Goal: Task Accomplishment & Management: Complete application form

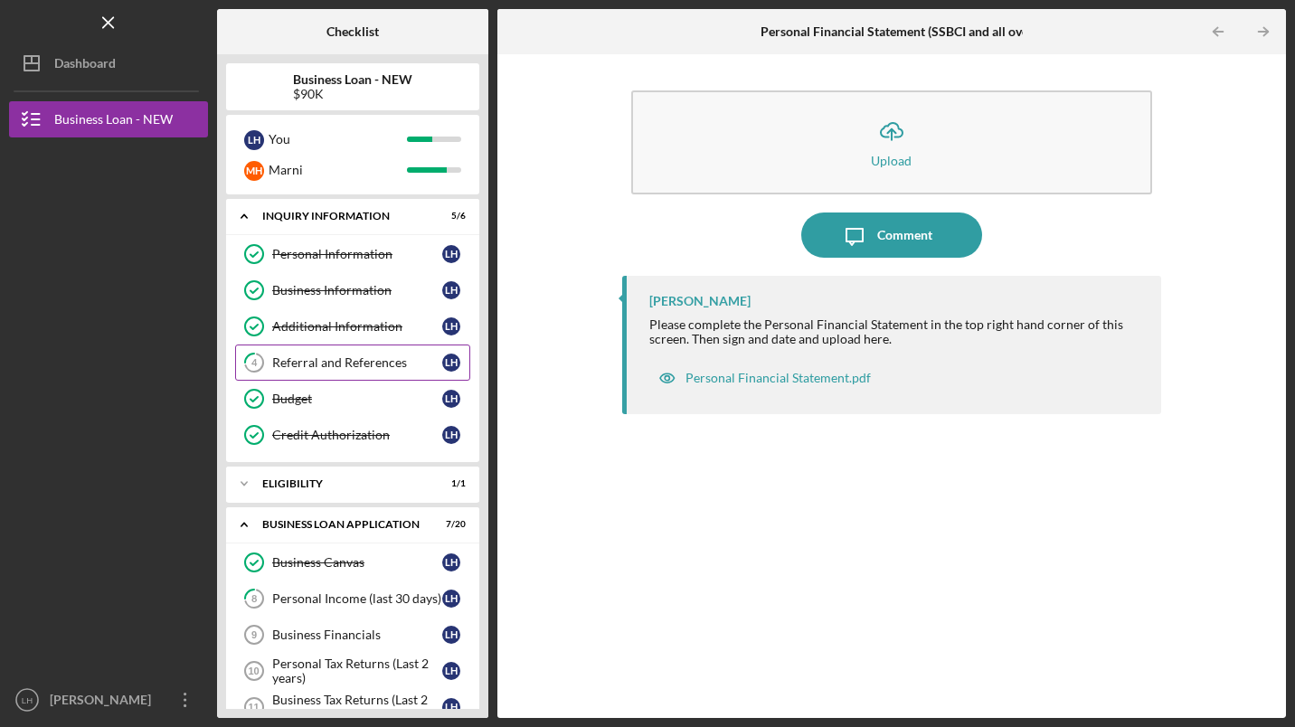
click at [324, 364] on div "Referral and References" at bounding box center [357, 362] width 170 height 14
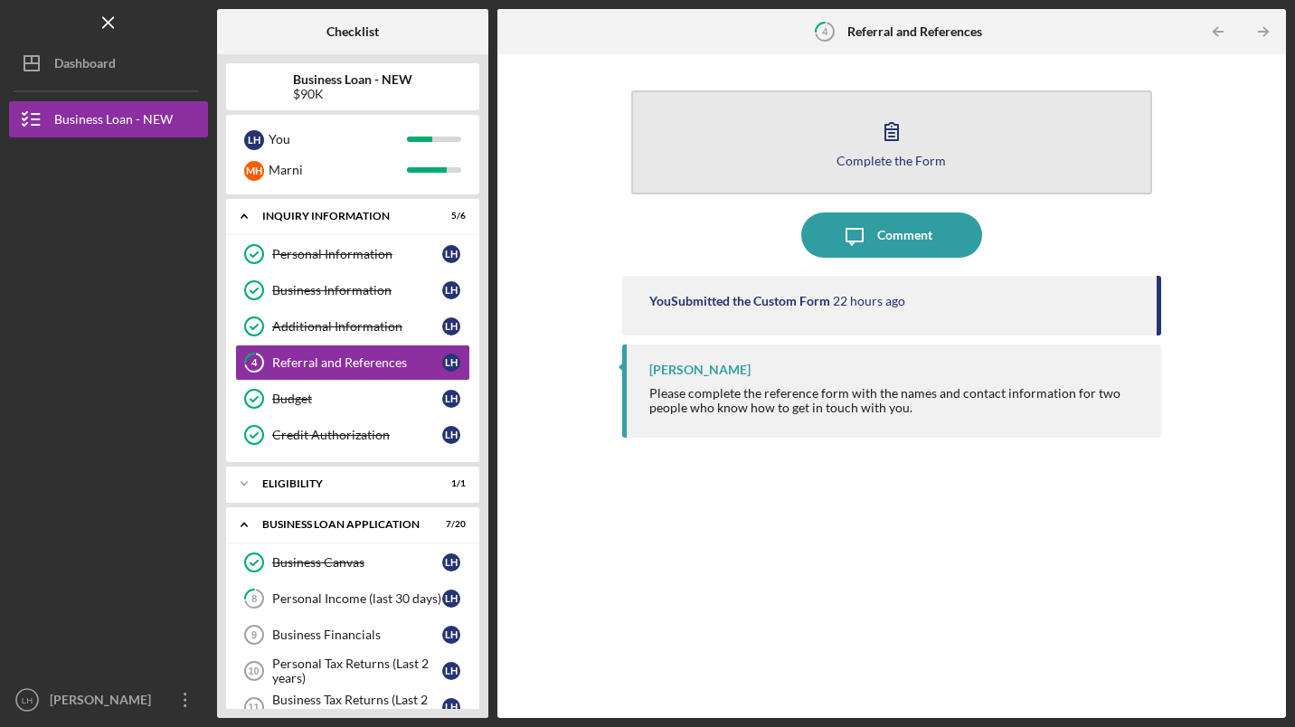
click at [883, 149] on icon "button" at bounding box center [891, 131] width 45 height 45
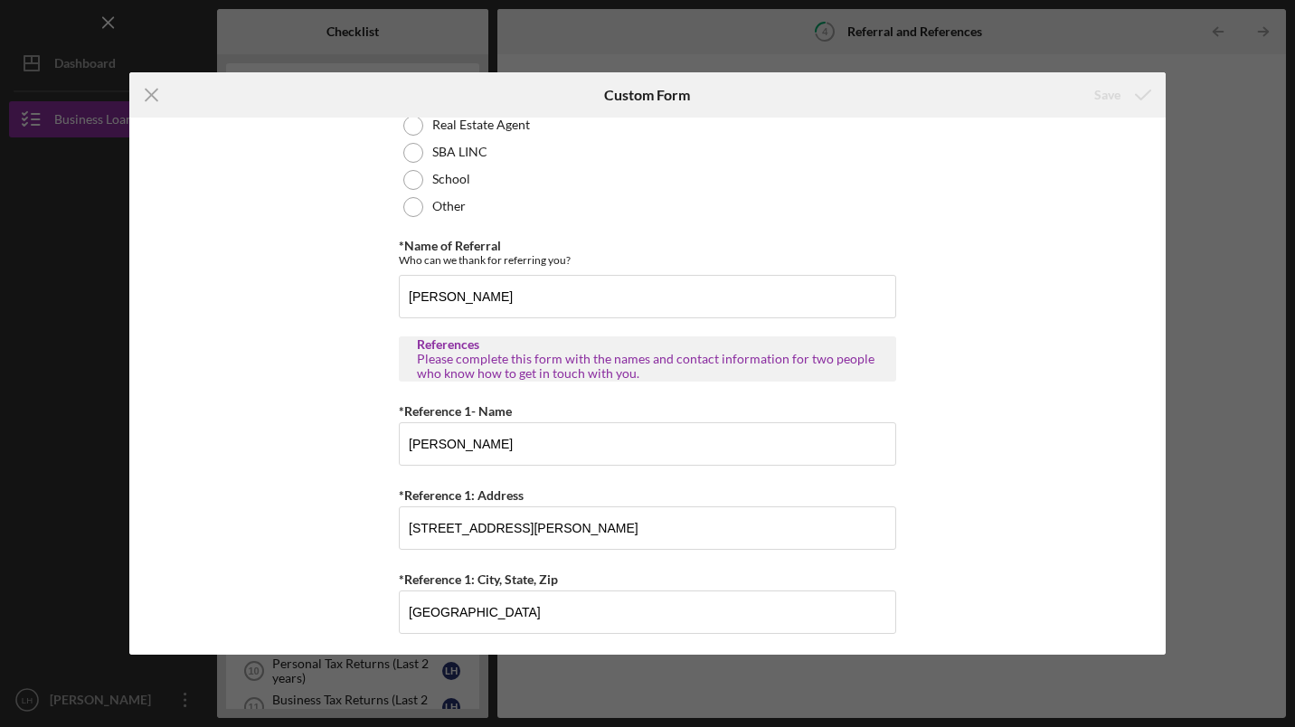
scroll to position [362, 0]
click at [1235, 275] on div "Icon/Menu Close Custom Form Save Referral *Referral Type How did you hear about…" at bounding box center [647, 363] width 1295 height 727
click at [1211, 52] on div "Icon/Menu Close Custom Form Save Referral *Referral Type How did you hear about…" at bounding box center [647, 363] width 1295 height 727
click at [146, 94] on icon "Icon/Menu Close" at bounding box center [151, 94] width 45 height 45
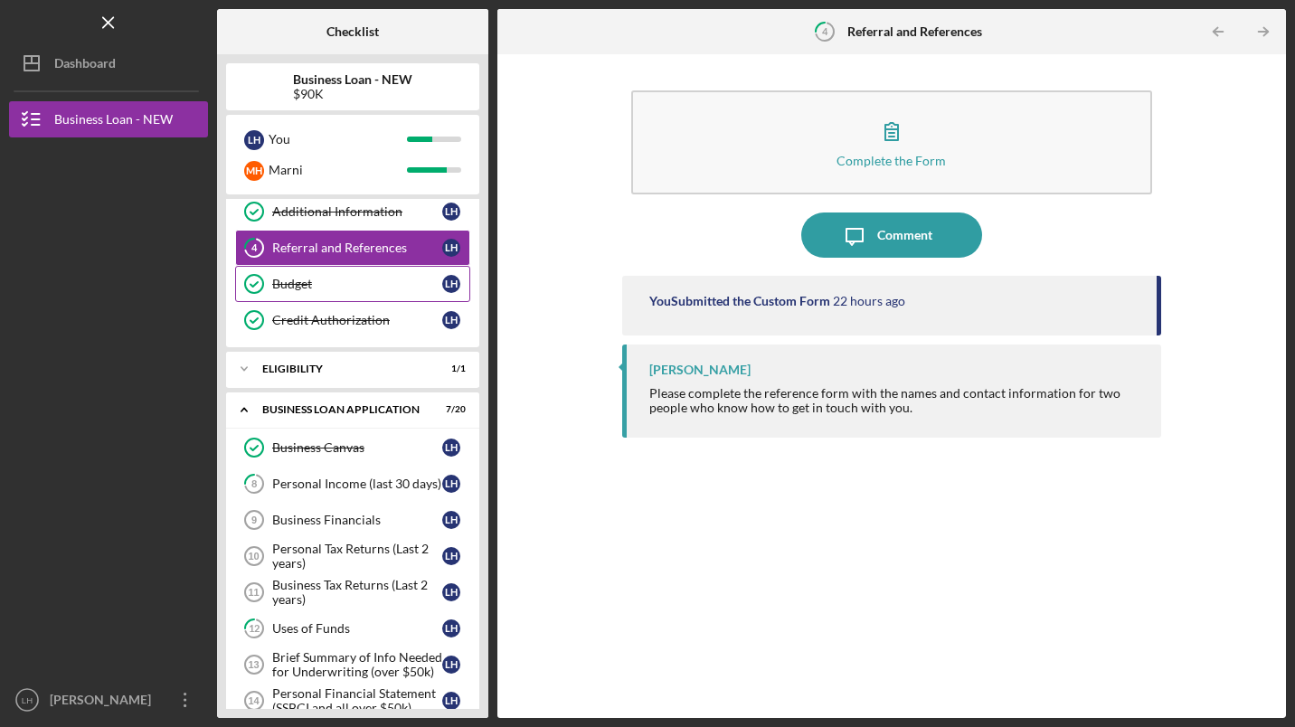
scroll to position [181, 0]
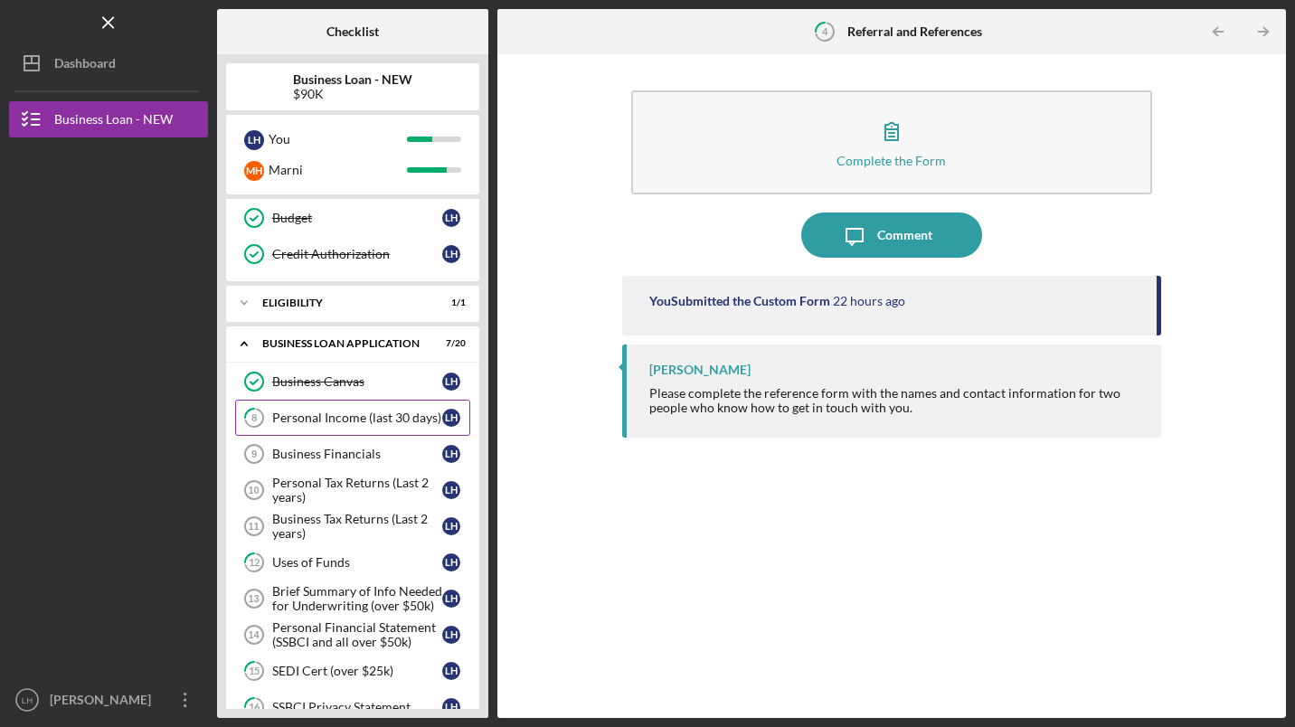
click at [310, 414] on div "Personal Income (last 30 days)" at bounding box center [357, 418] width 170 height 14
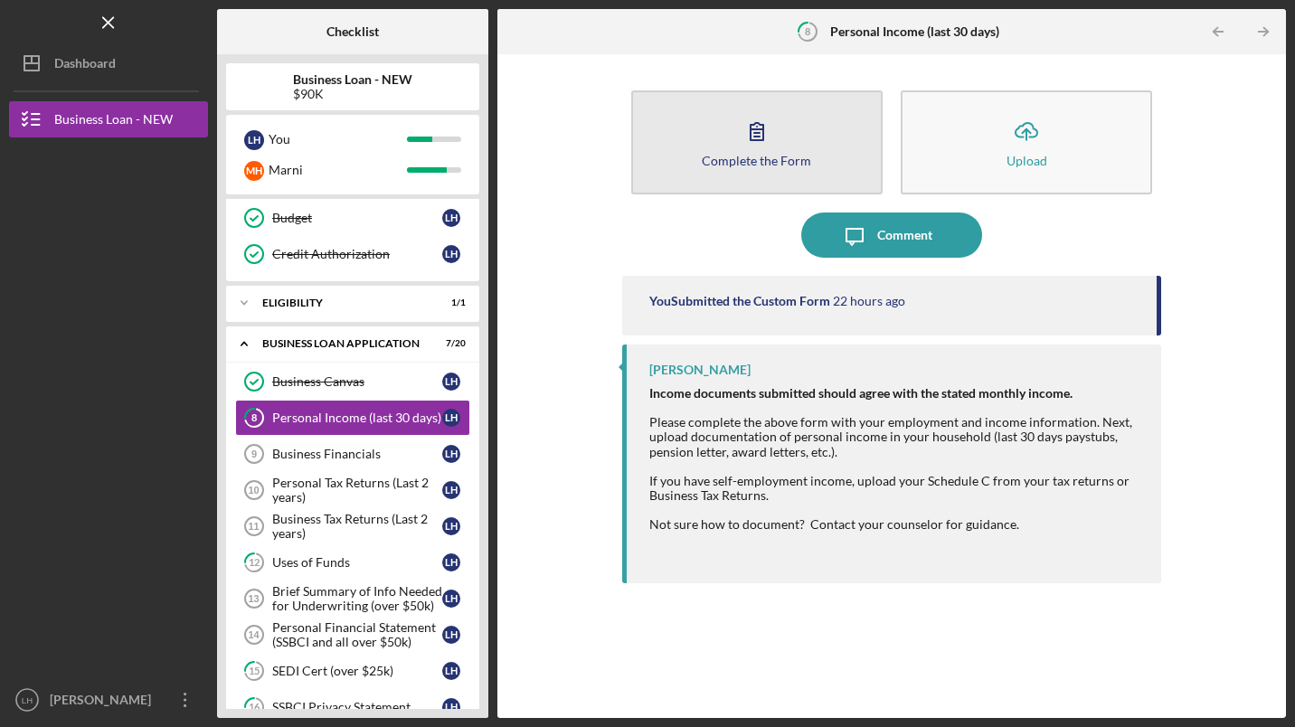
click at [766, 132] on icon "button" at bounding box center [756, 131] width 45 height 45
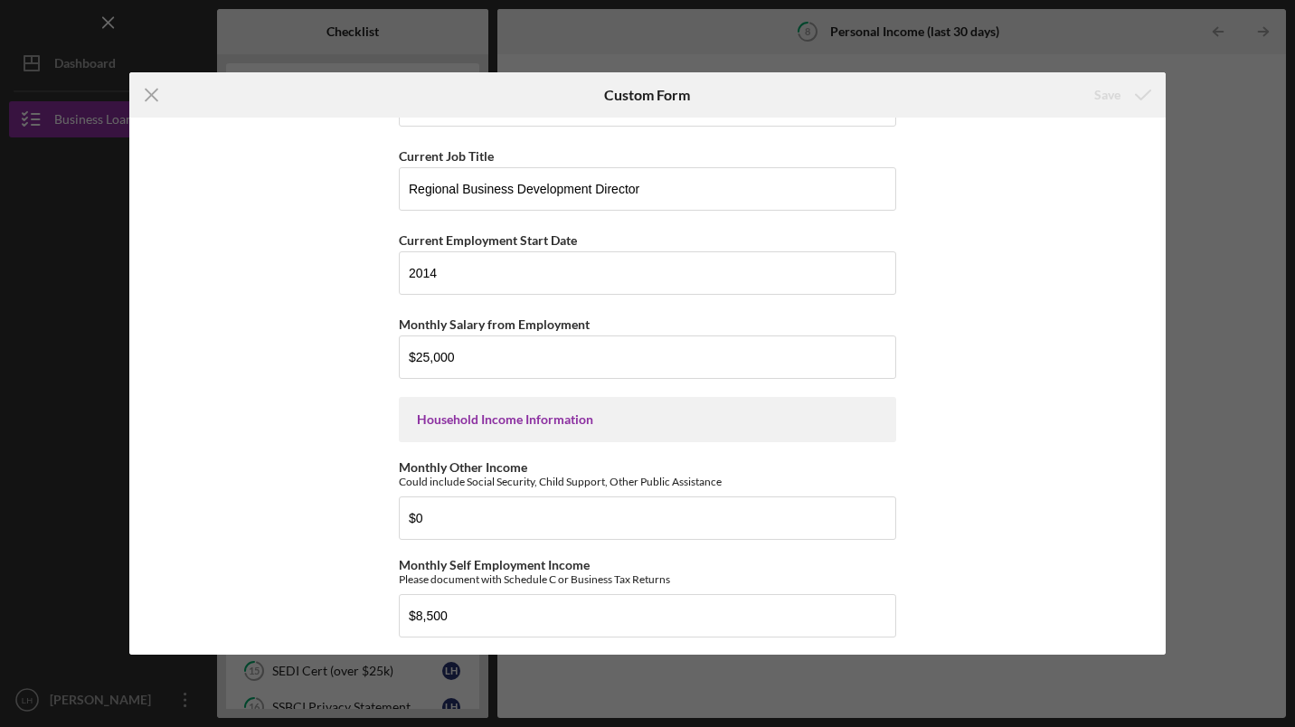
scroll to position [356, 0]
click at [155, 92] on line at bounding box center [152, 96] width 12 height 12
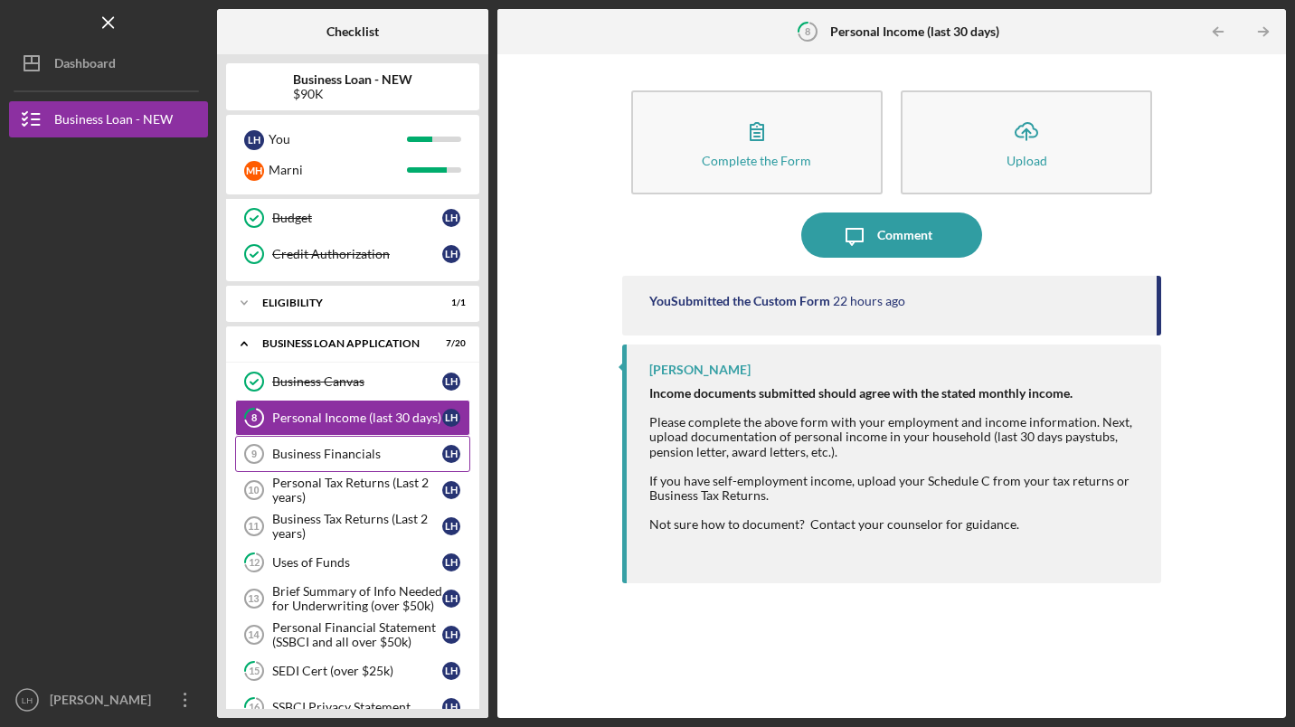
click at [312, 459] on div "Business Financials" at bounding box center [357, 454] width 170 height 14
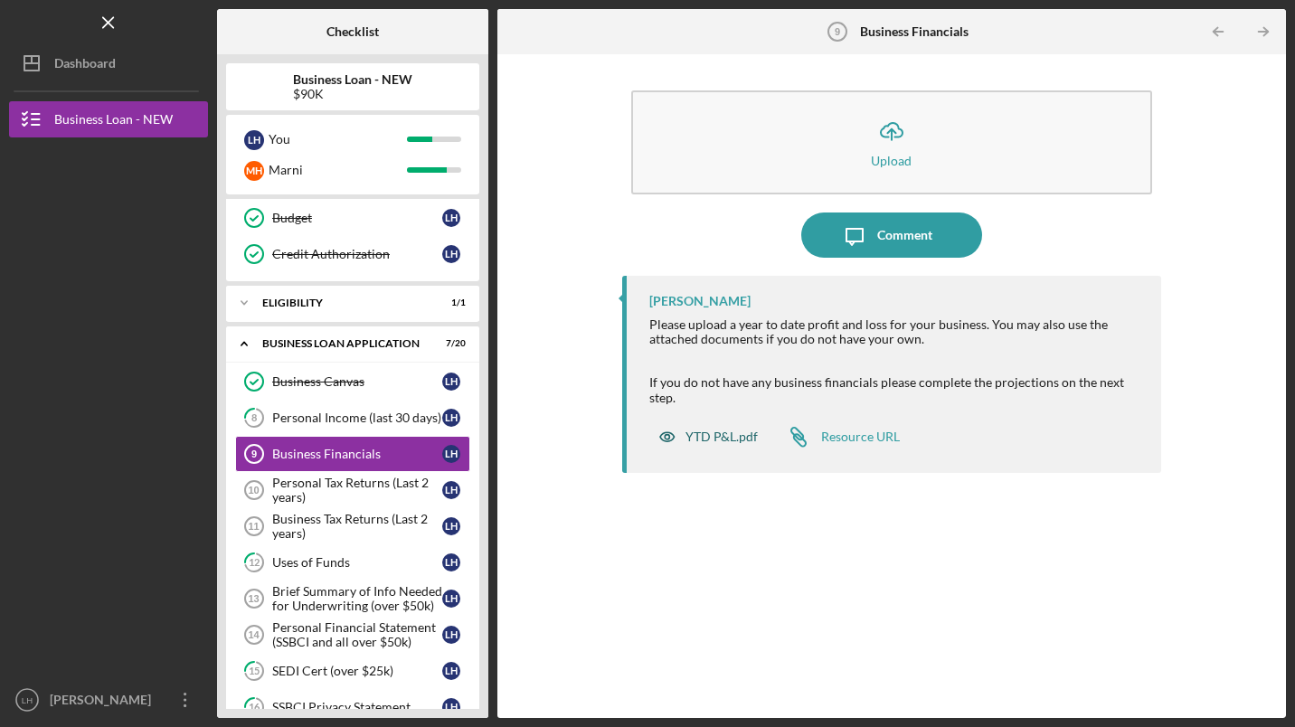
click at [714, 436] on div "YTD P&L.pdf" at bounding box center [722, 437] width 72 height 14
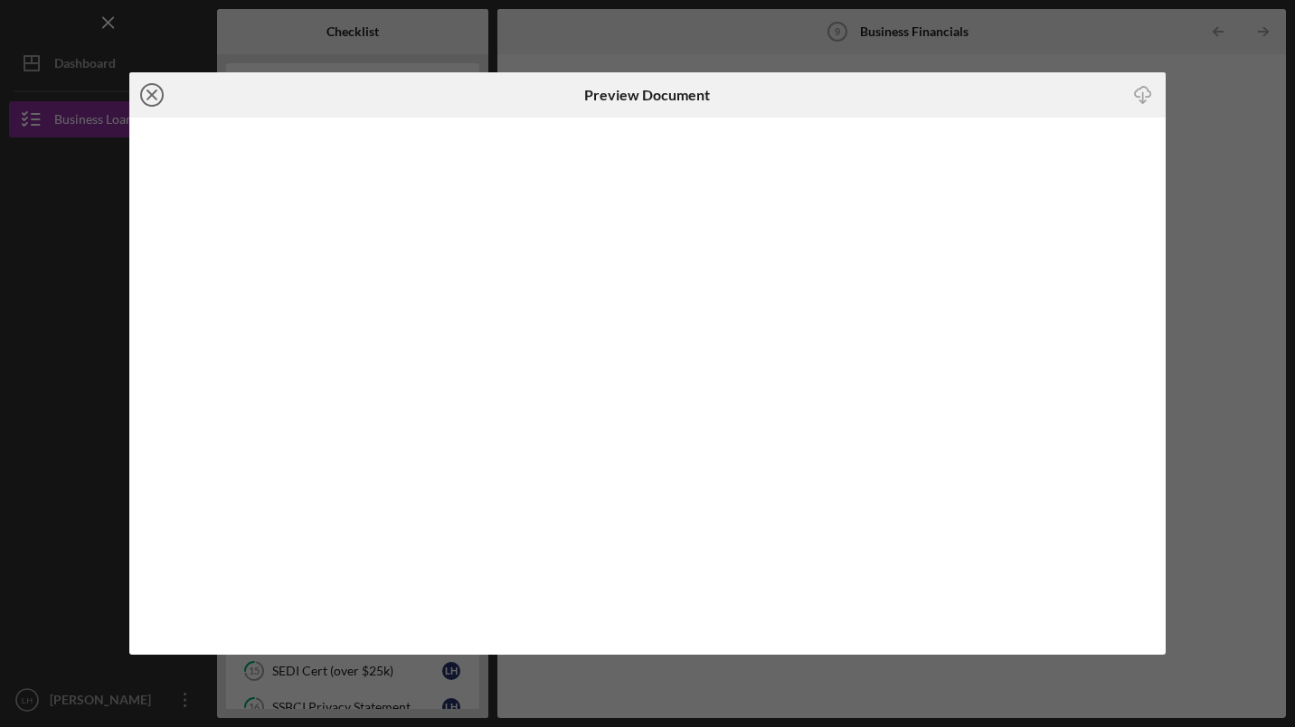
click at [153, 95] on line at bounding box center [151, 94] width 9 height 9
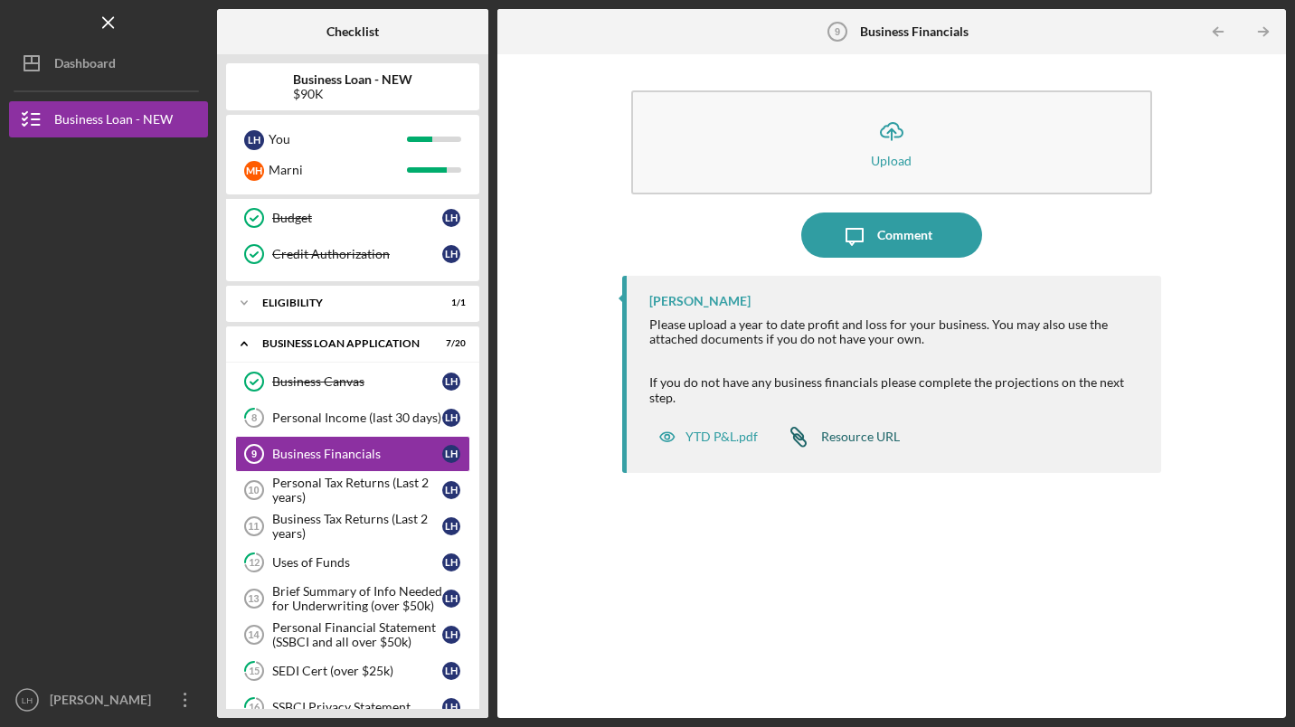
click at [851, 435] on div "Resource URL" at bounding box center [860, 437] width 79 height 14
click at [701, 442] on div "YTD P&L.pdf" at bounding box center [722, 437] width 72 height 14
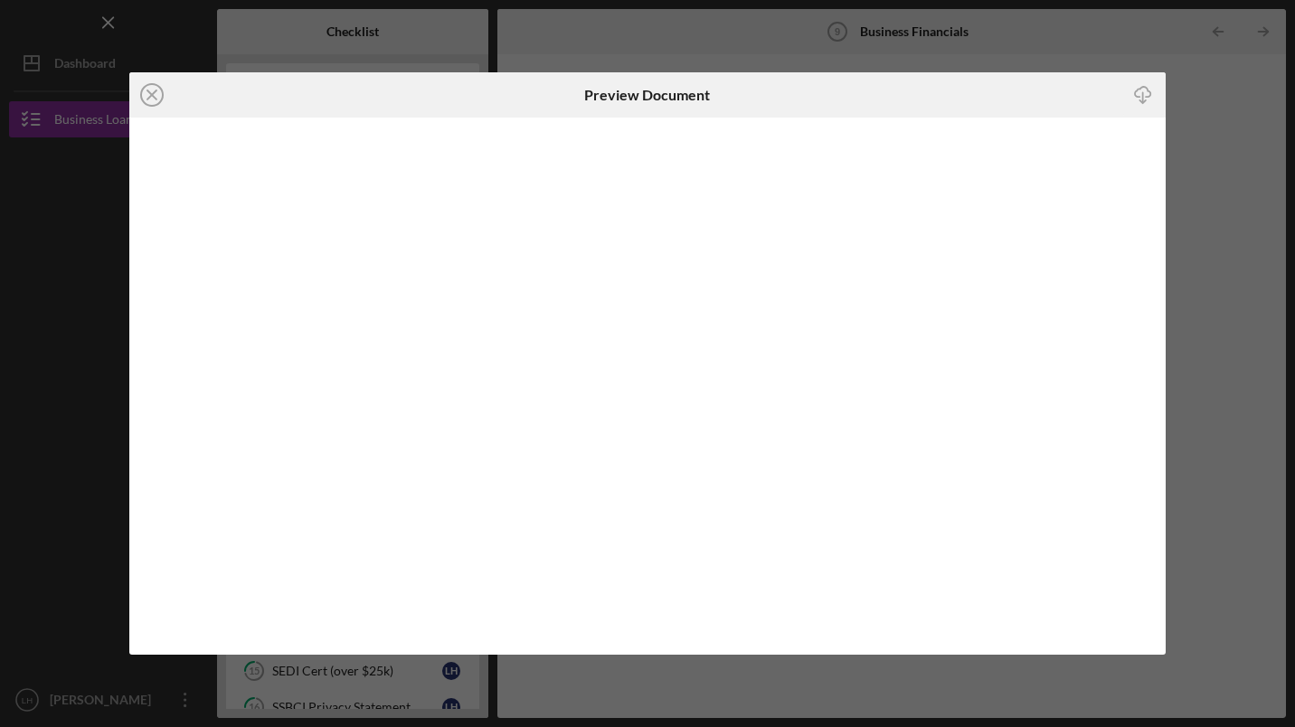
click at [1139, 90] on icon "Icon/Download" at bounding box center [1142, 95] width 41 height 41
click at [1144, 95] on icon "Icon/Download" at bounding box center [1142, 95] width 41 height 41
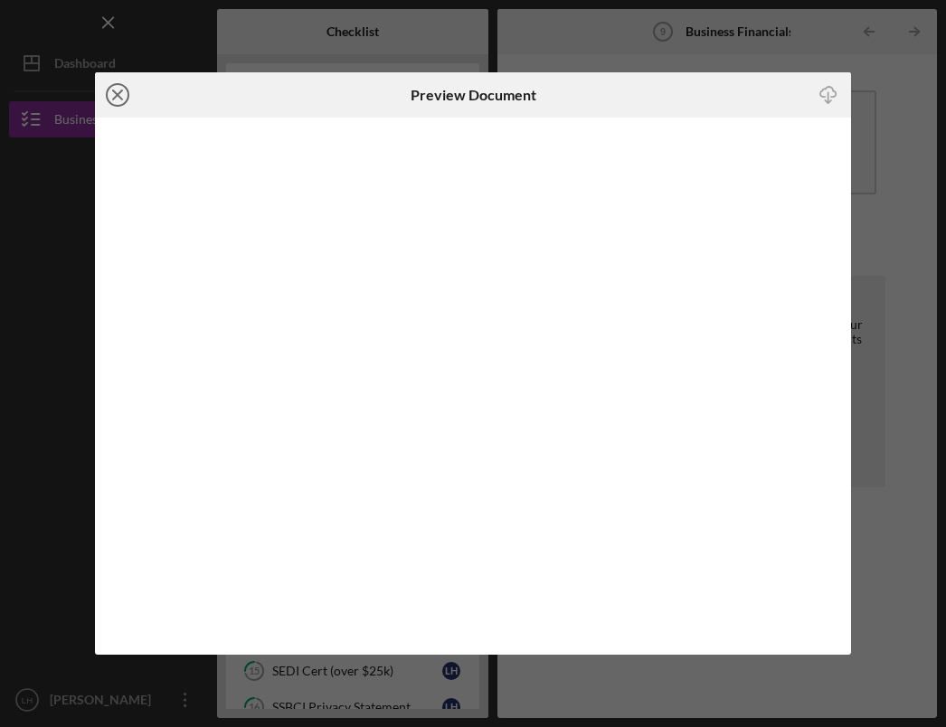
click at [107, 91] on circle at bounding box center [118, 95] width 22 height 22
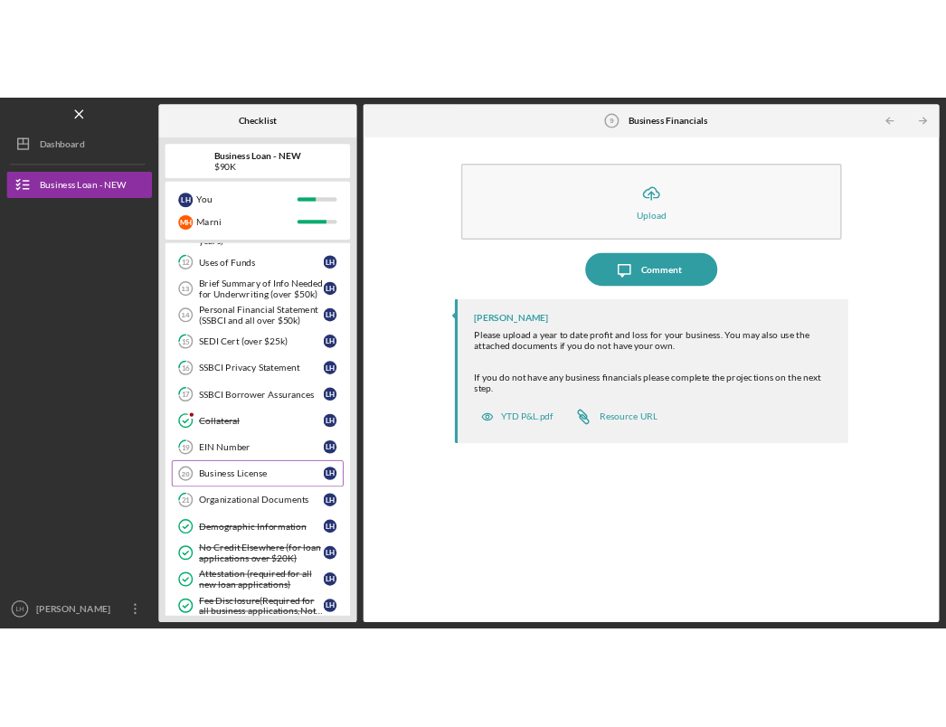
scroll to position [428, 0]
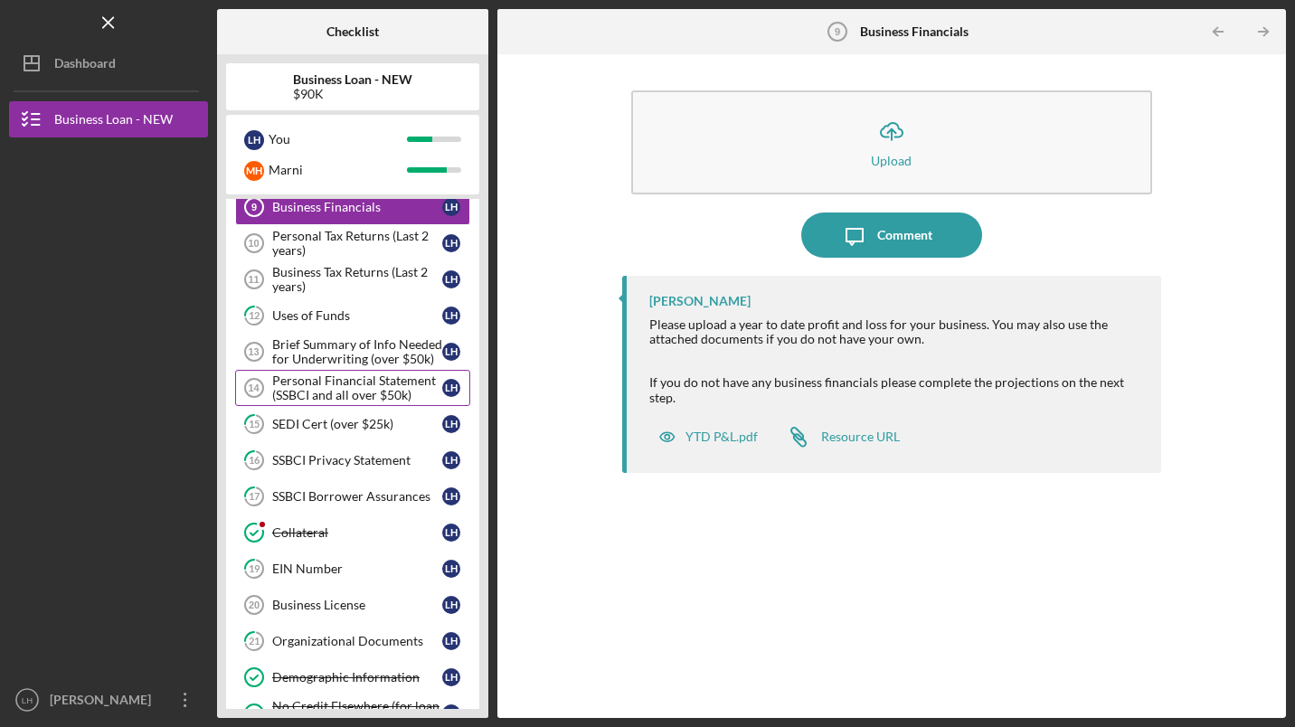
click at [349, 378] on div "Personal Financial Statement (SSBCI and all over $50k)" at bounding box center [357, 388] width 170 height 29
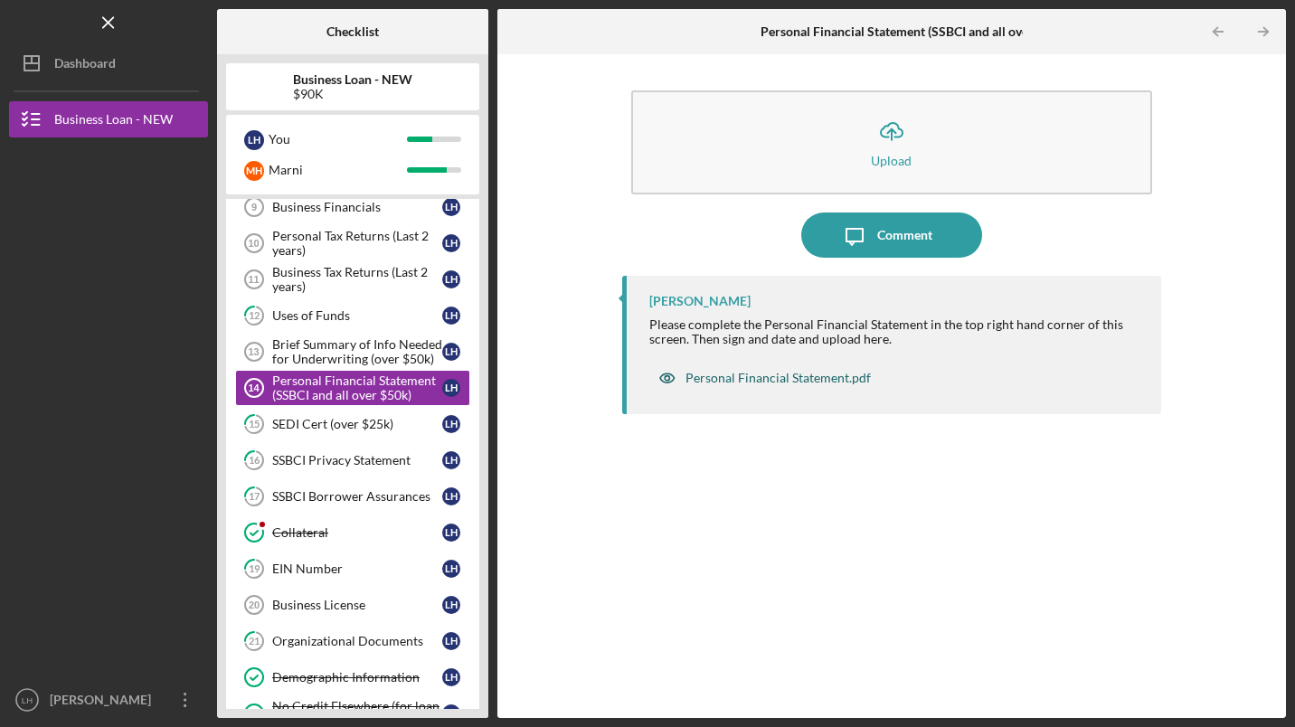
click at [776, 378] on div "Personal Financial Statement.pdf" at bounding box center [778, 378] width 185 height 14
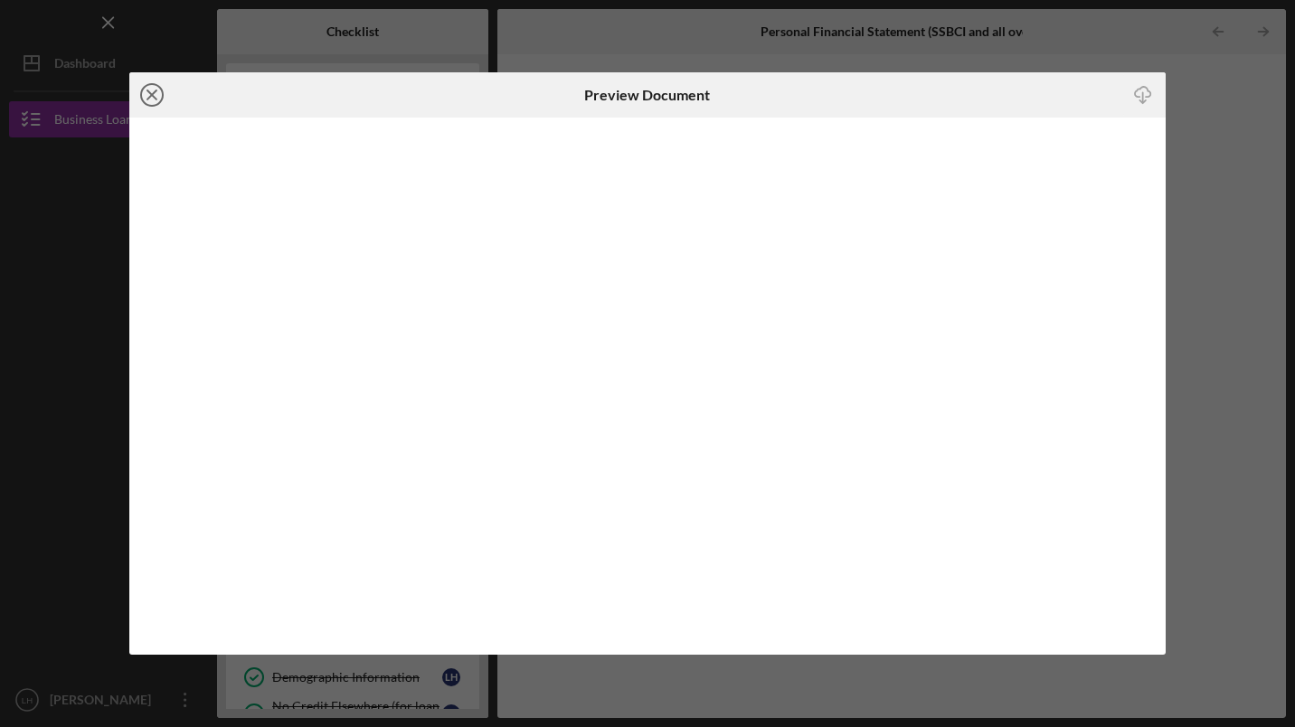
click at [154, 98] on line at bounding box center [151, 94] width 9 height 9
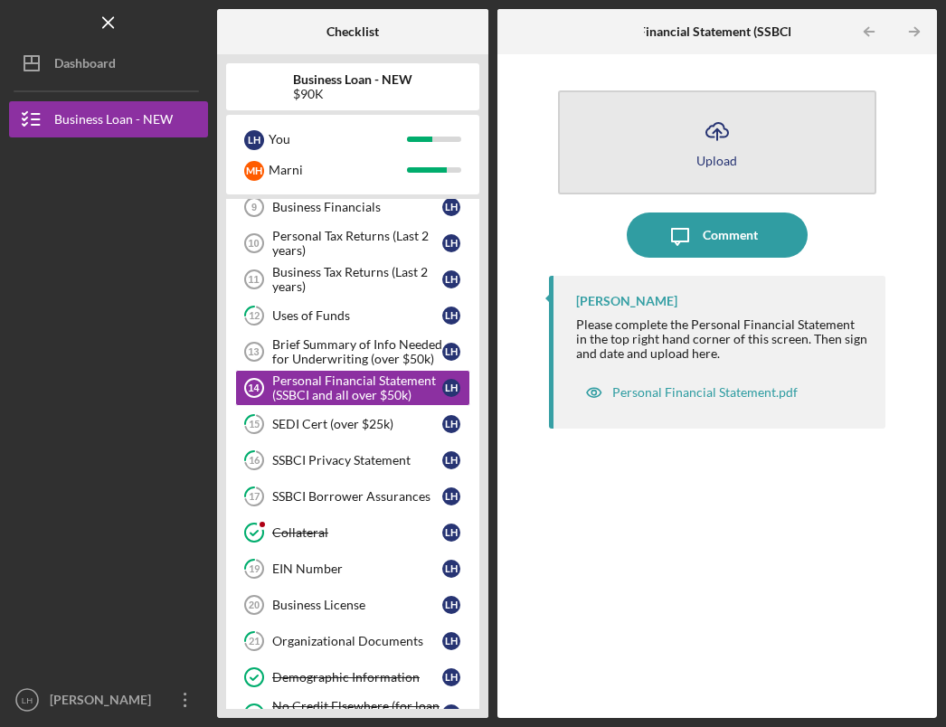
click at [718, 132] on icon "Icon/Upload" at bounding box center [717, 131] width 45 height 45
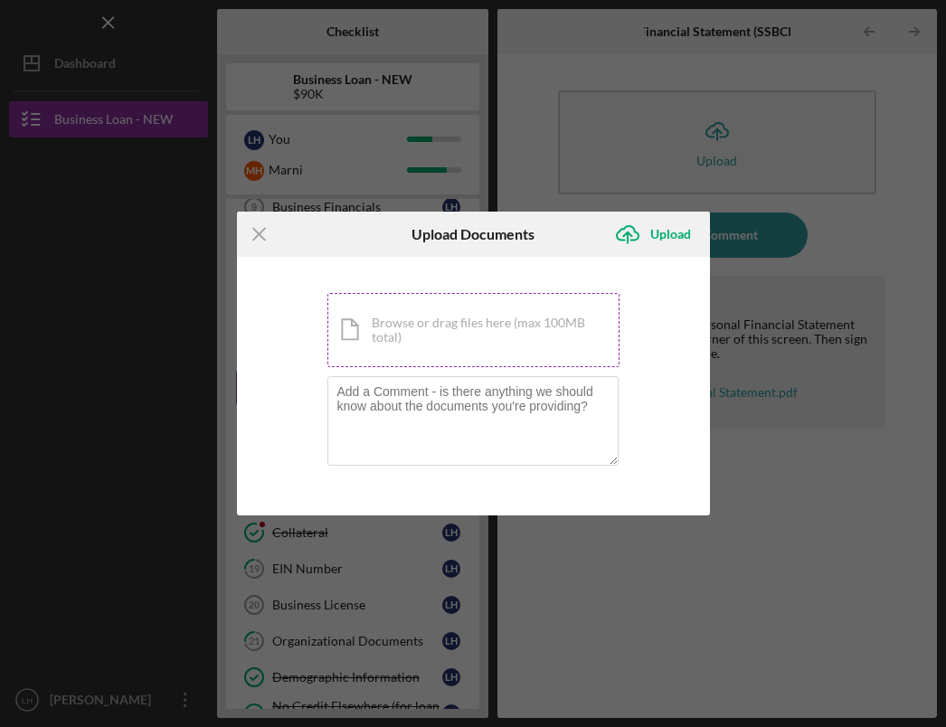
click at [440, 329] on div "Icon/Document Browse or drag files here (max 100MB total) Tap to choose files o…" at bounding box center [473, 330] width 292 height 74
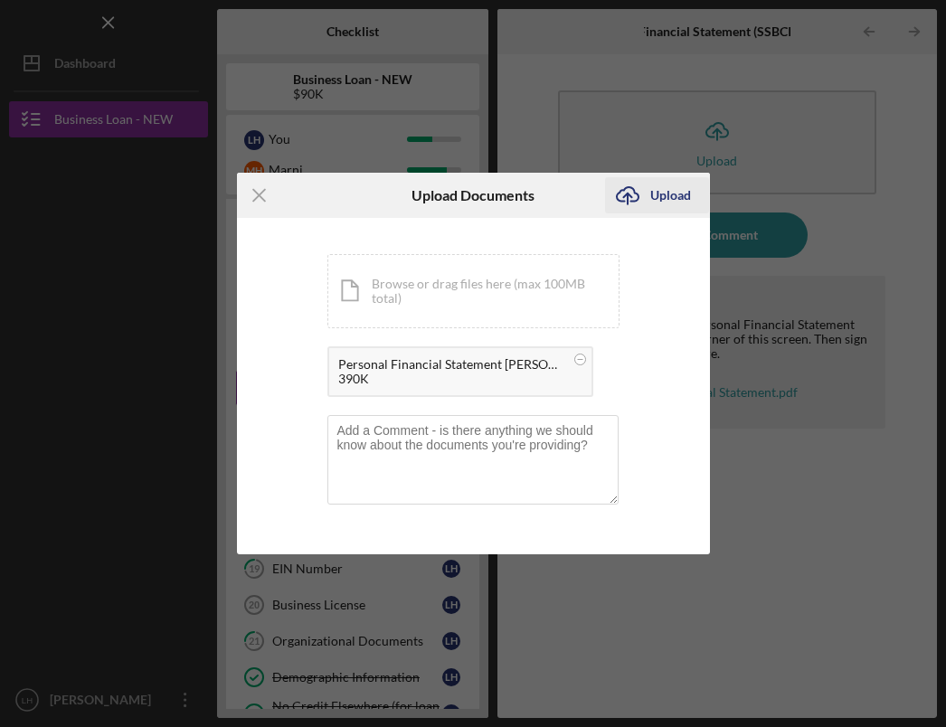
click at [669, 196] on div "Upload" at bounding box center [670, 195] width 41 height 36
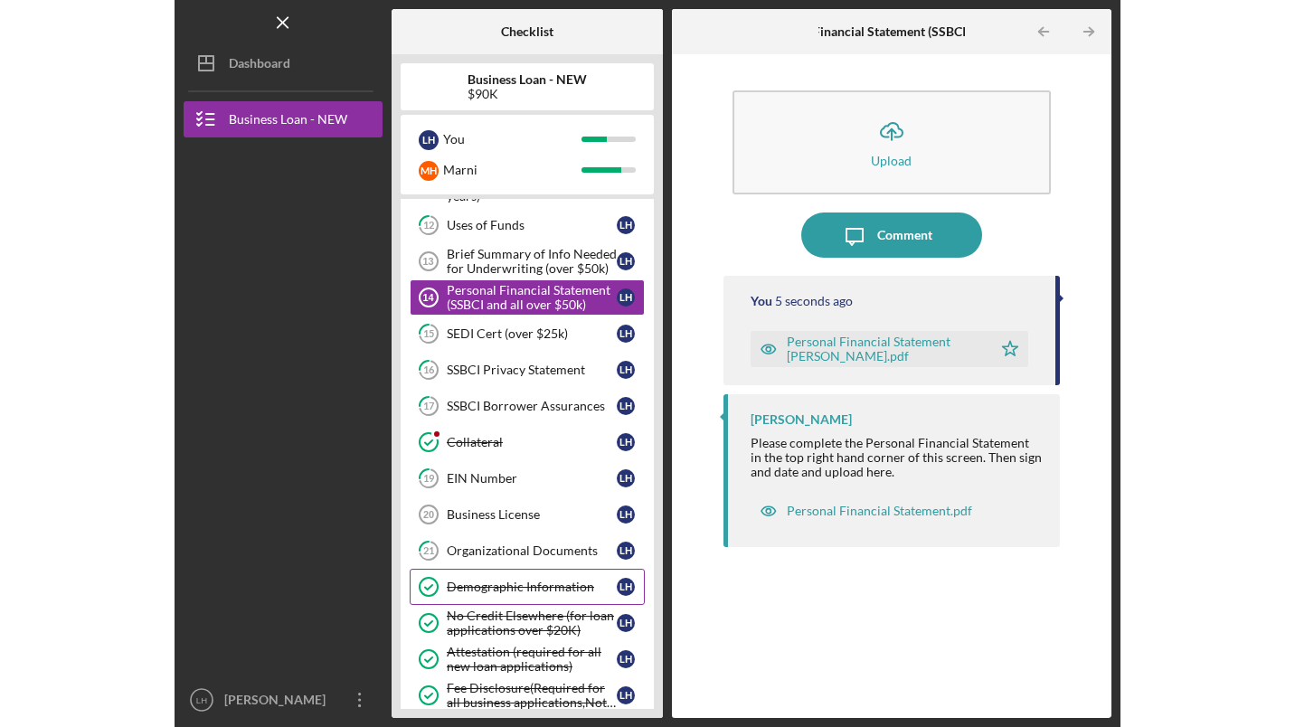
scroll to position [428, 0]
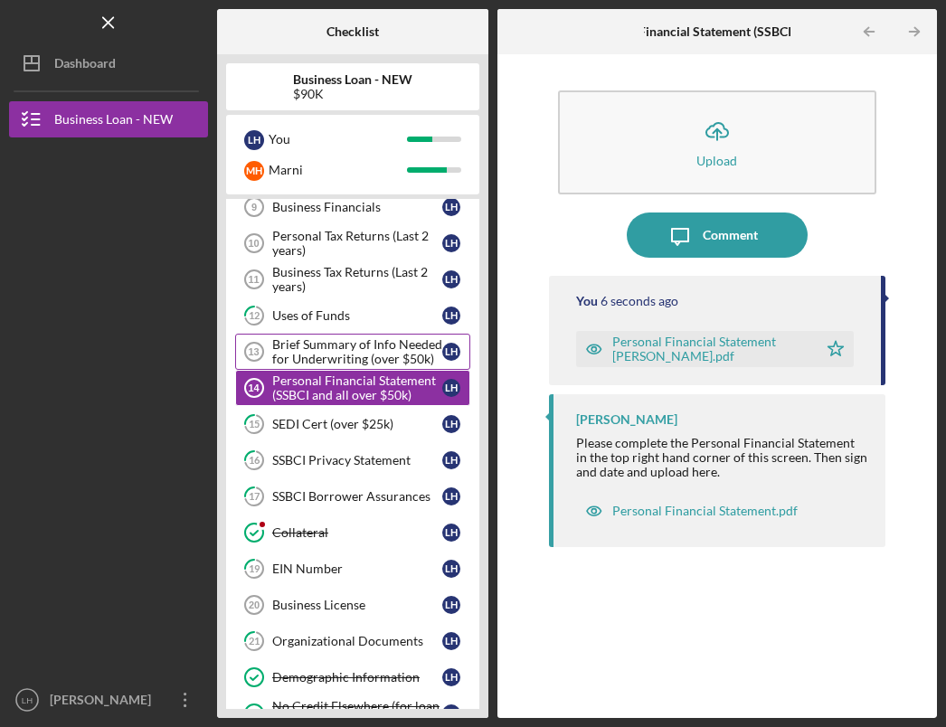
click at [332, 345] on div "Brief Summary of Info Needed for Underwriting (over $50k)" at bounding box center [357, 351] width 170 height 29
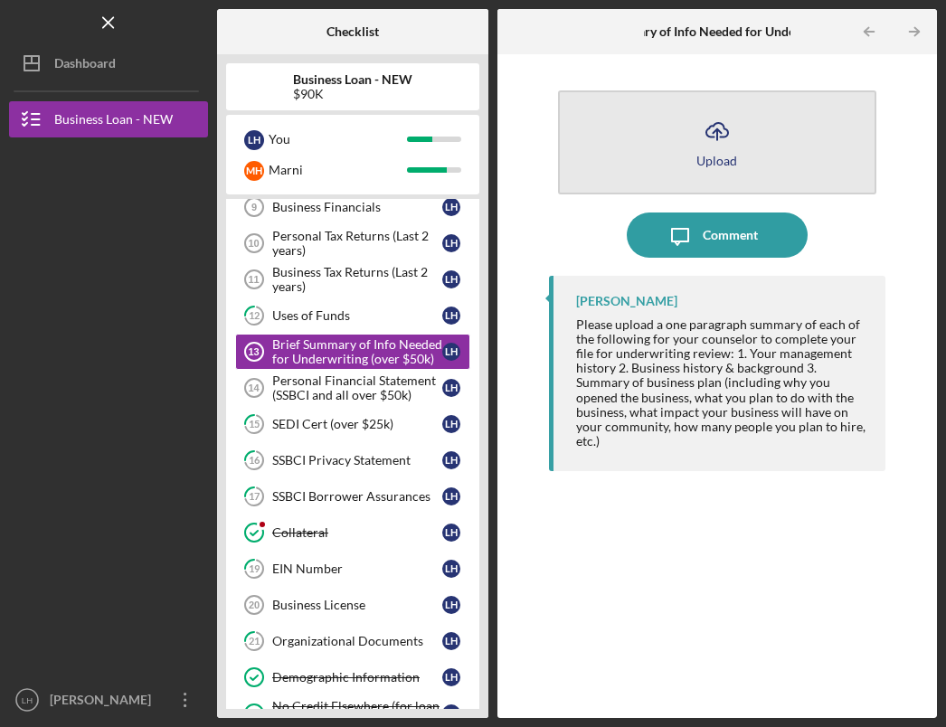
click at [722, 135] on icon "Icon/Upload" at bounding box center [717, 131] width 45 height 45
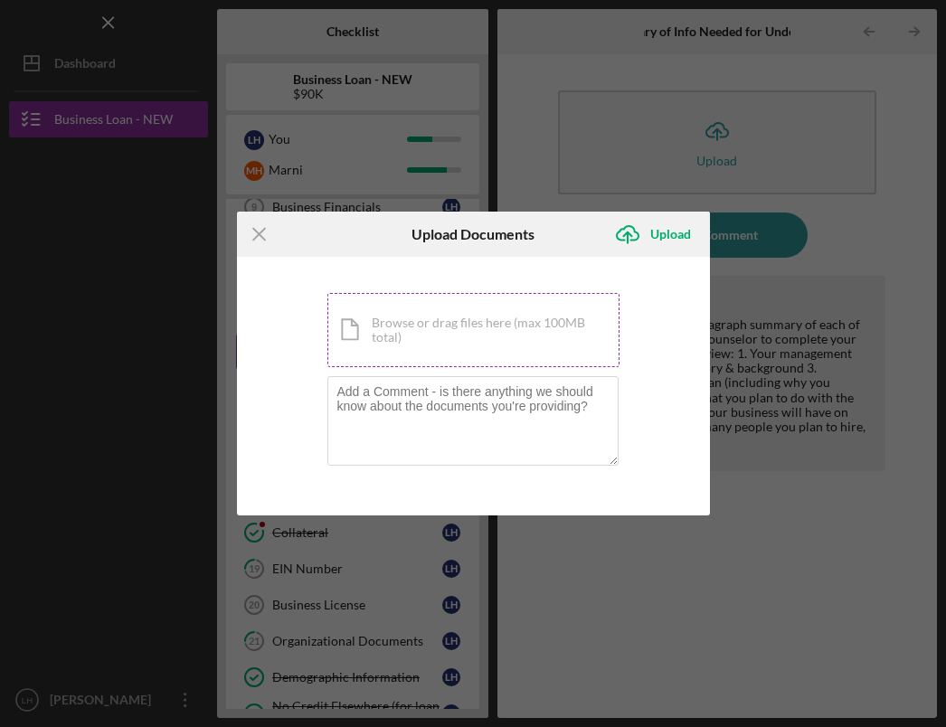
click at [442, 313] on div "Icon/Document Browse or drag files here (max 100MB total) Tap to choose files o…" at bounding box center [473, 330] width 292 height 74
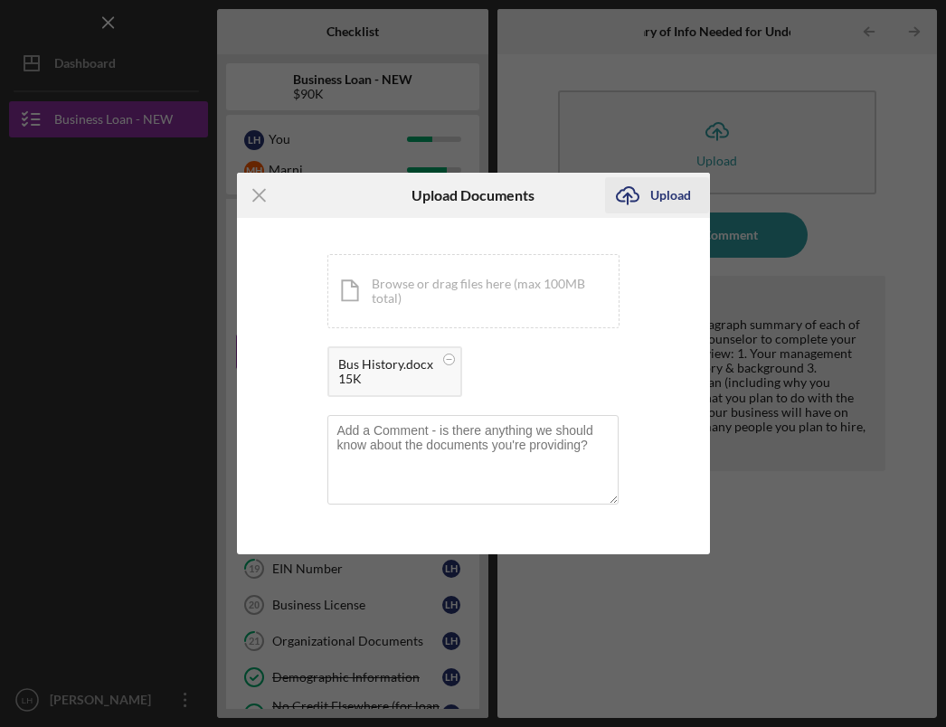
click at [675, 196] on div "Upload" at bounding box center [670, 195] width 41 height 36
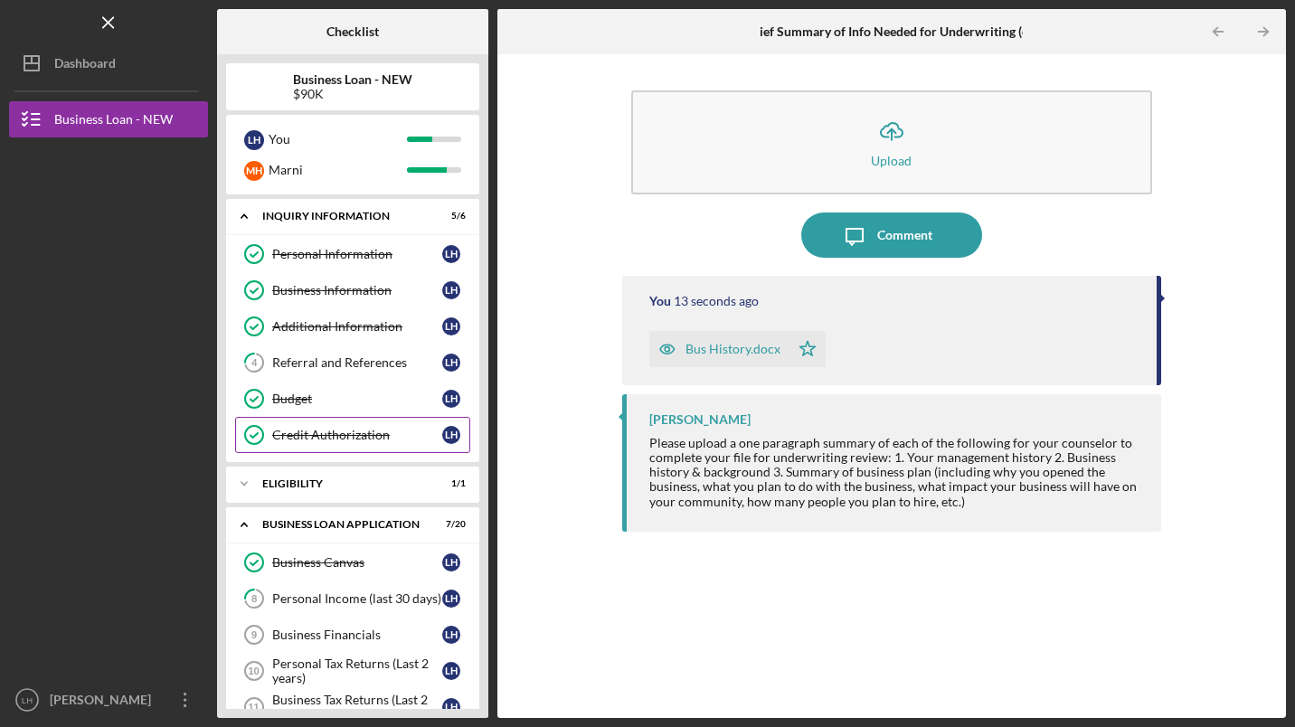
scroll to position [181, 0]
